Goal: Task Accomplishment & Management: Complete application form

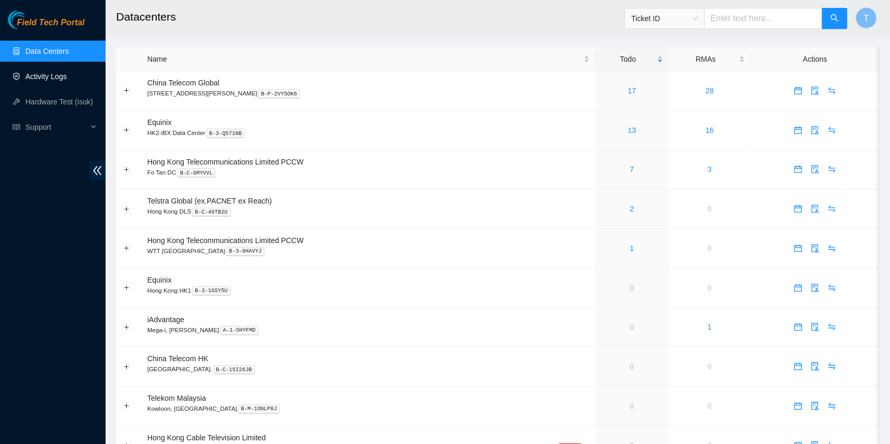
click at [54, 72] on link "Activity Logs" at bounding box center [46, 76] width 42 height 8
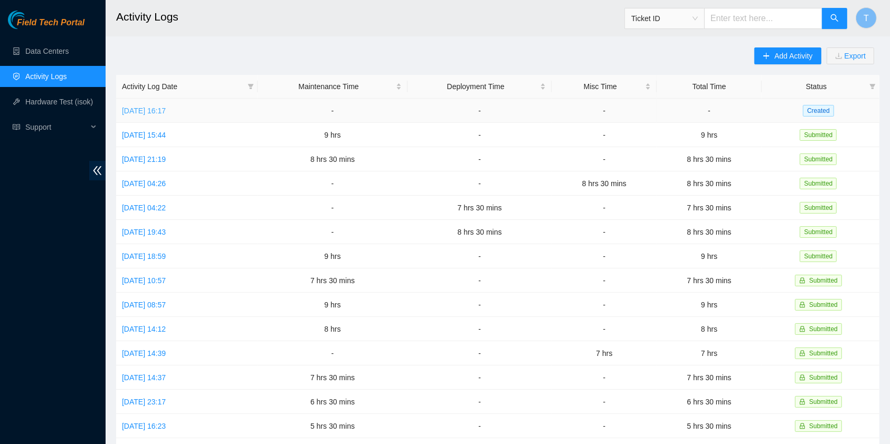
click at [166, 107] on link "[DATE] 16:17" at bounding box center [144, 111] width 44 height 8
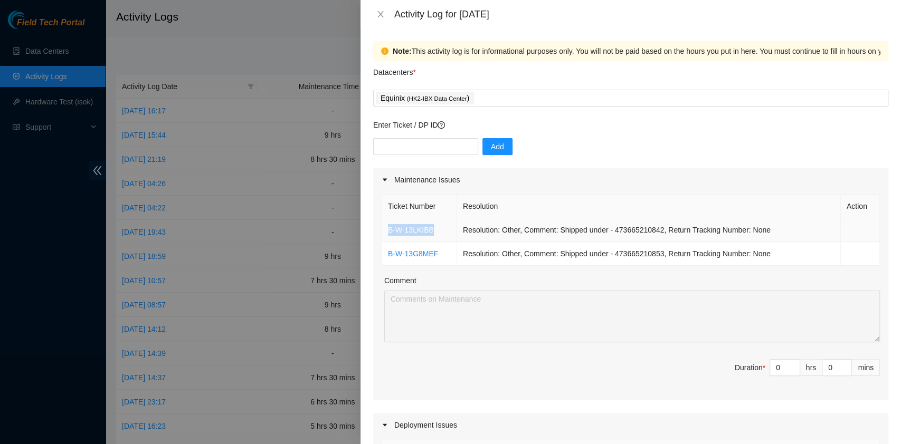
drag, startPoint x: 438, startPoint y: 235, endPoint x: 387, endPoint y: 232, distance: 51.3
click at [387, 232] on td "B-W-13LKIBB" at bounding box center [419, 231] width 75 height 24
click at [441, 232] on td "B-W-13LKIBB" at bounding box center [419, 231] width 75 height 24
drag, startPoint x: 438, startPoint y: 232, endPoint x: 386, endPoint y: 230, distance: 52.3
click at [386, 230] on td "B-W-13LKIBB" at bounding box center [419, 231] width 75 height 24
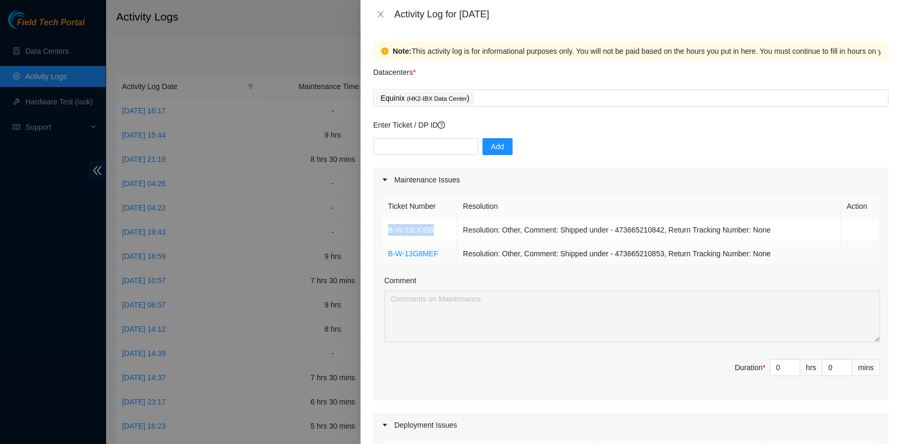
copy link "B-W-13LKIBB"
drag, startPoint x: 448, startPoint y: 249, endPoint x: 387, endPoint y: 251, distance: 60.8
click at [387, 251] on td "B-W-13G8MEF" at bounding box center [419, 254] width 75 height 24
copy link "B-W-13G8MEF"
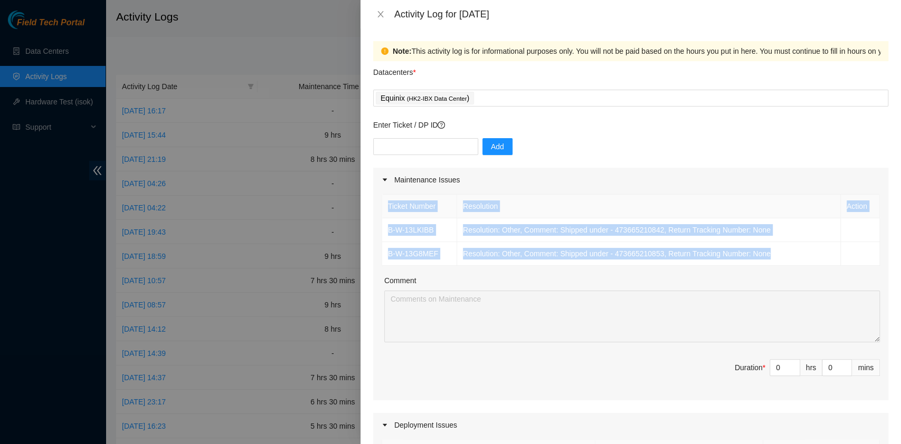
drag, startPoint x: 790, startPoint y: 255, endPoint x: 386, endPoint y: 211, distance: 405.7
click at [386, 211] on table "Ticket Number Resolution Action B-W-13LKIBB Resolution: Other, Comment: Shipped…" at bounding box center [631, 230] width 498 height 72
copy table "Ticket Number Resolution Action B-W-13LKIBB Resolution: Other, Comment: Shipped…"
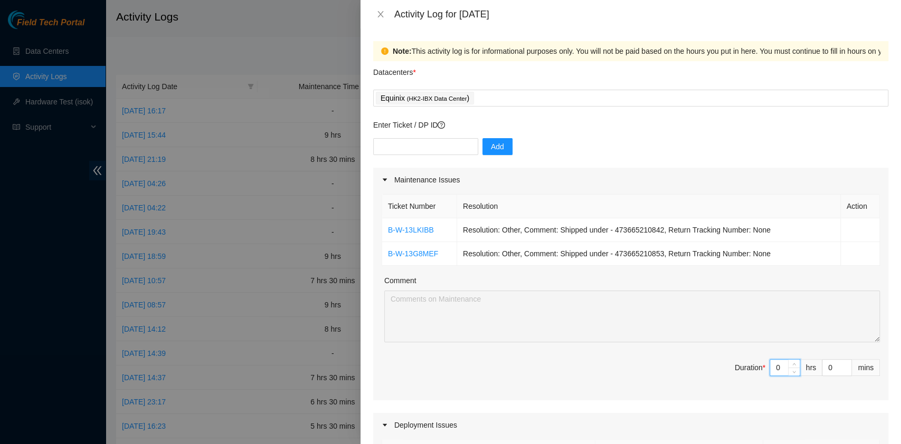
drag, startPoint x: 770, startPoint y: 364, endPoint x: 763, endPoint y: 362, distance: 6.5
click at [770, 363] on input "0" at bounding box center [785, 368] width 30 height 16
type input "7"
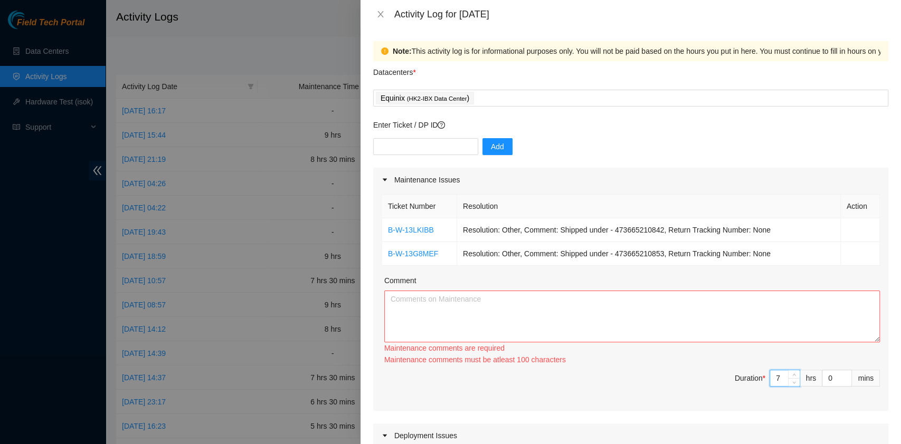
type input "7"
click at [573, 314] on textarea "Comment" at bounding box center [632, 317] width 496 height 52
paste textarea "Ticket Number Resolution Action B-W-13LKIBB Resolution: Other, Comment: Shipped…"
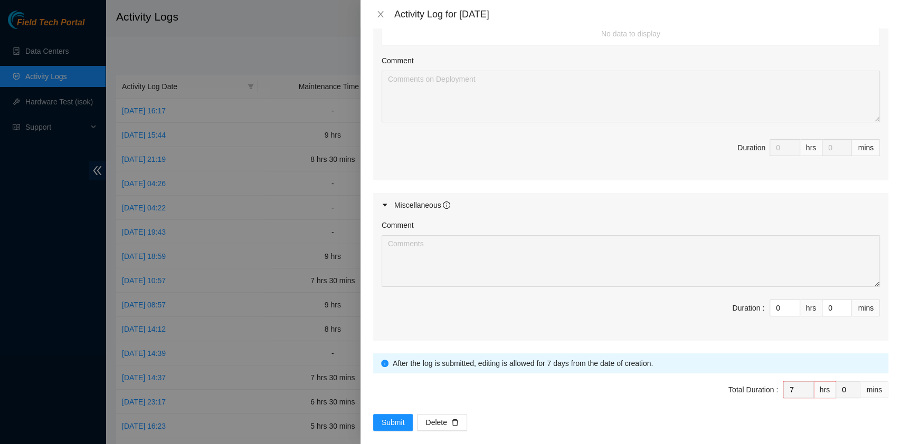
scroll to position [453, 0]
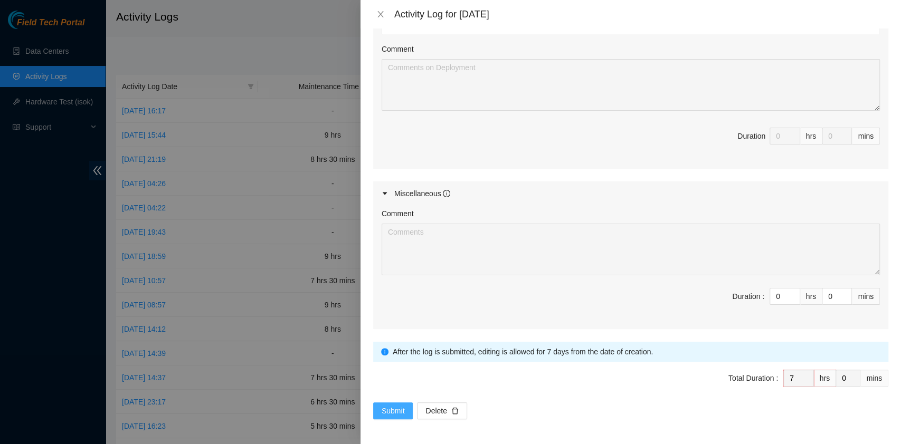
type textarea "Ticket Number Resolution Action B-W-13LKIBB Resolution: Other, Comment: Shipped…"
click at [384, 405] on span "Submit" at bounding box center [393, 411] width 23 height 12
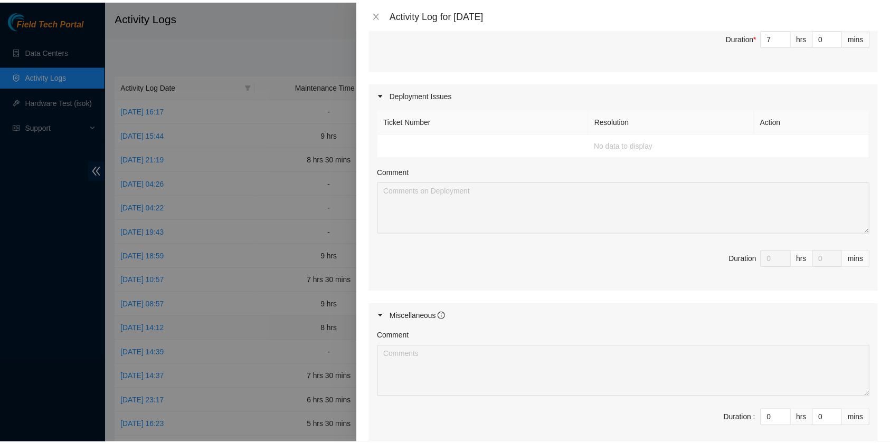
scroll to position [224, 0]
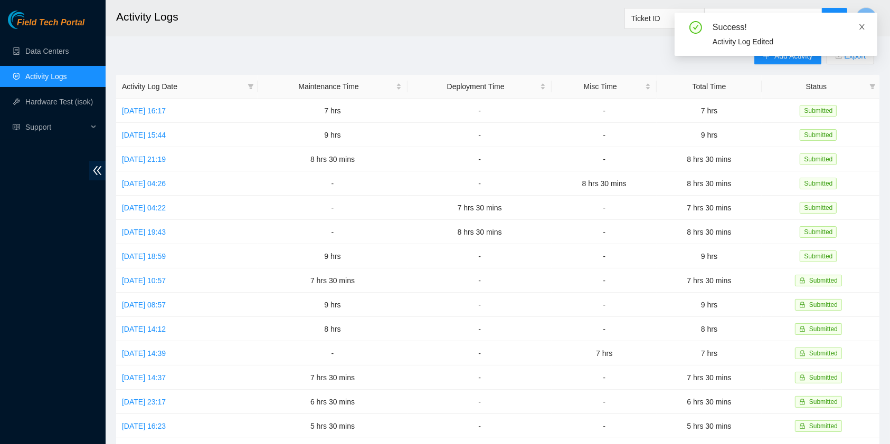
click at [859, 26] on icon "close" at bounding box center [861, 26] width 7 height 7
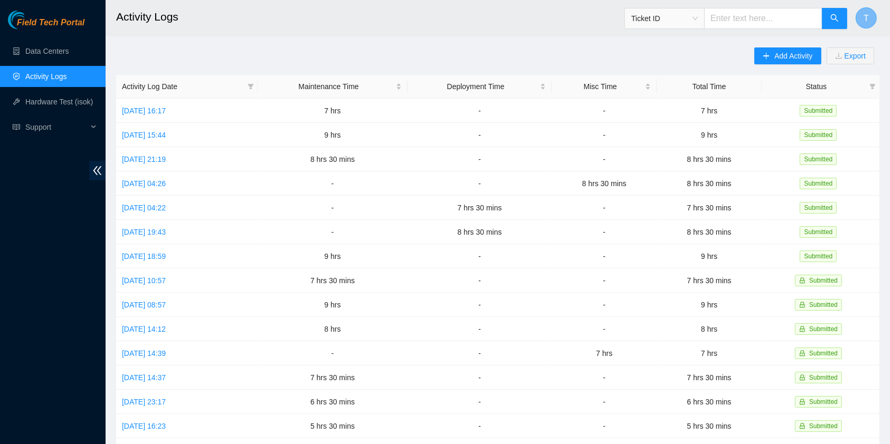
click at [867, 15] on span "T" at bounding box center [866, 18] width 5 height 13
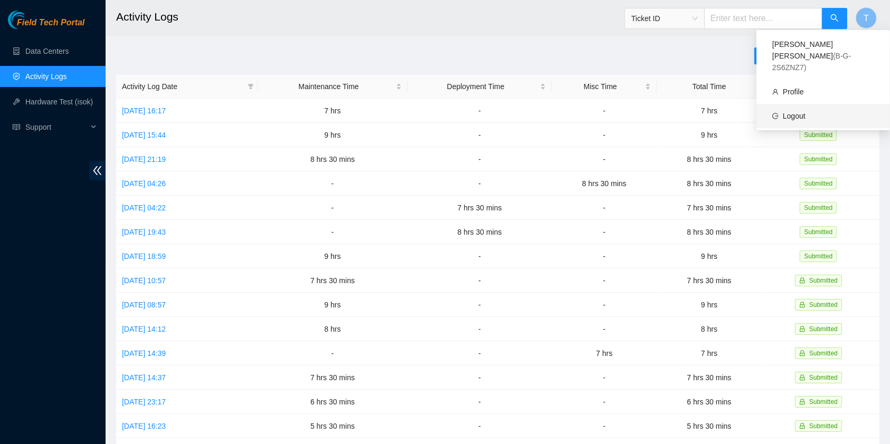
click at [805, 112] on link "Logout" at bounding box center [794, 116] width 23 height 8
